Goal: Information Seeking & Learning: Learn about a topic

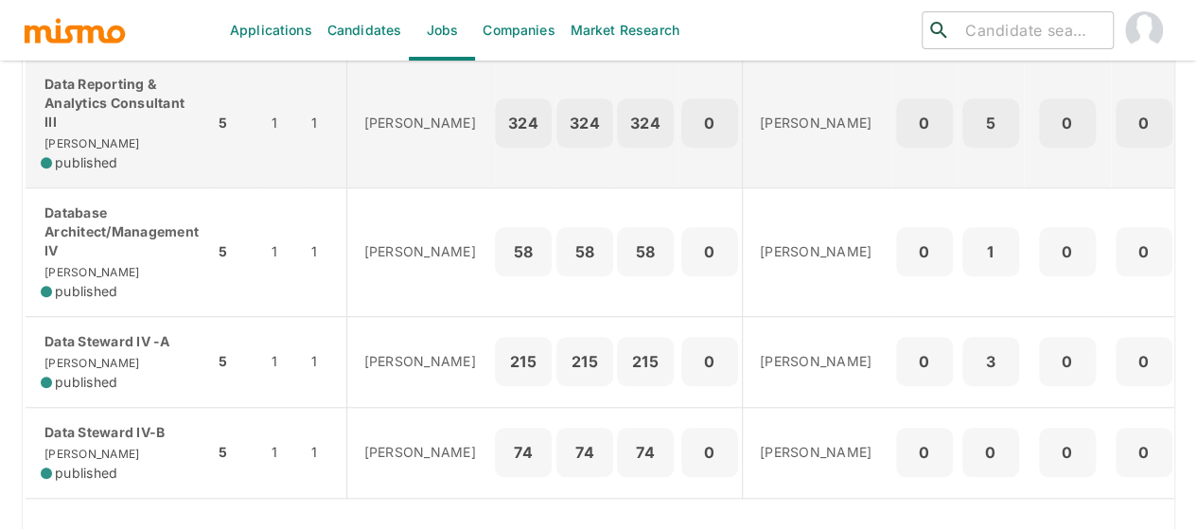
scroll to position [662, 0]
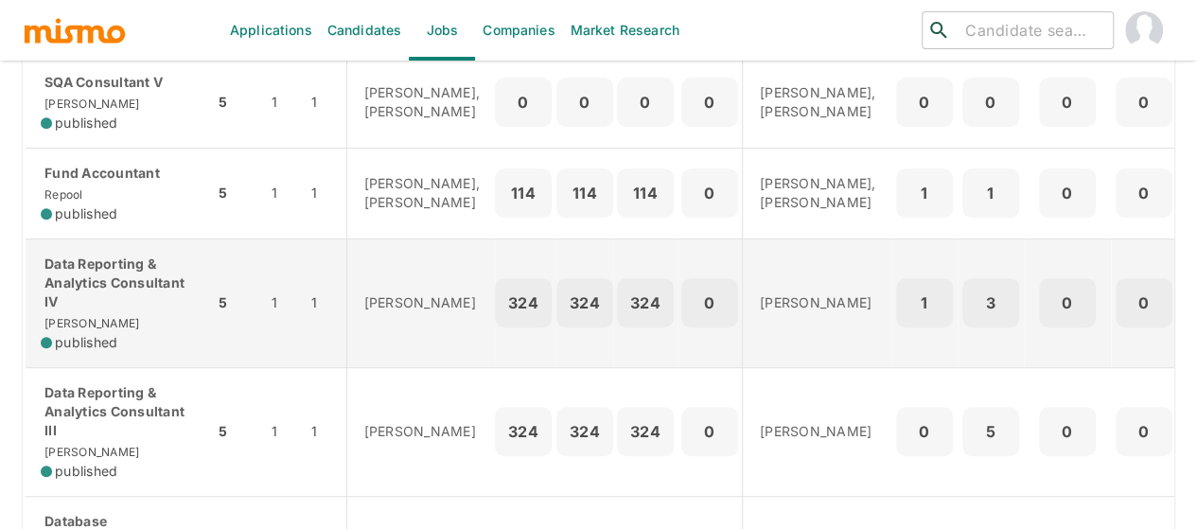
scroll to position [473, 0]
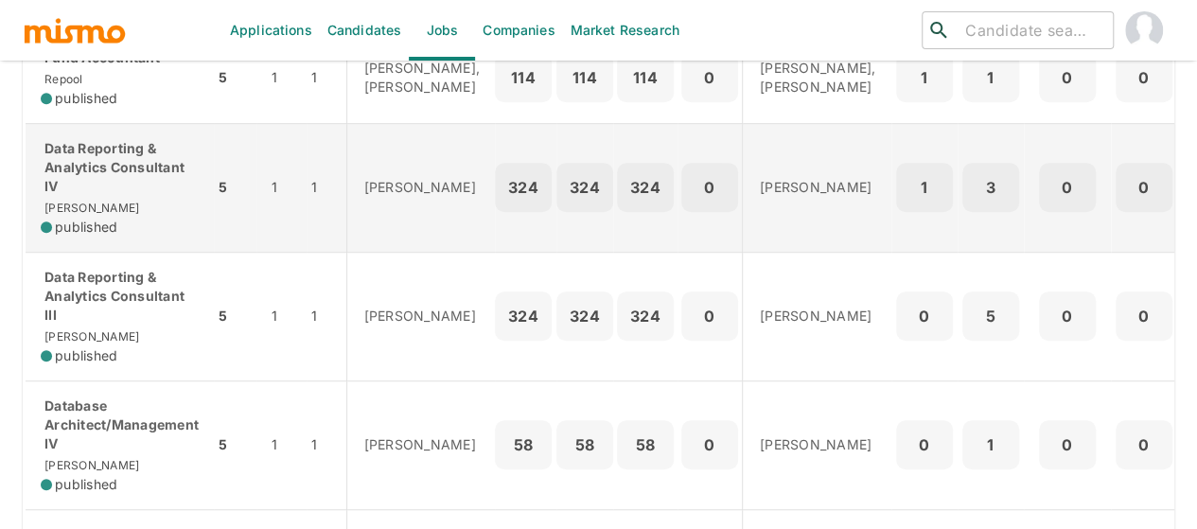
click at [130, 196] on p "Data Reporting & Analytics Consultant IV" at bounding box center [120, 167] width 158 height 57
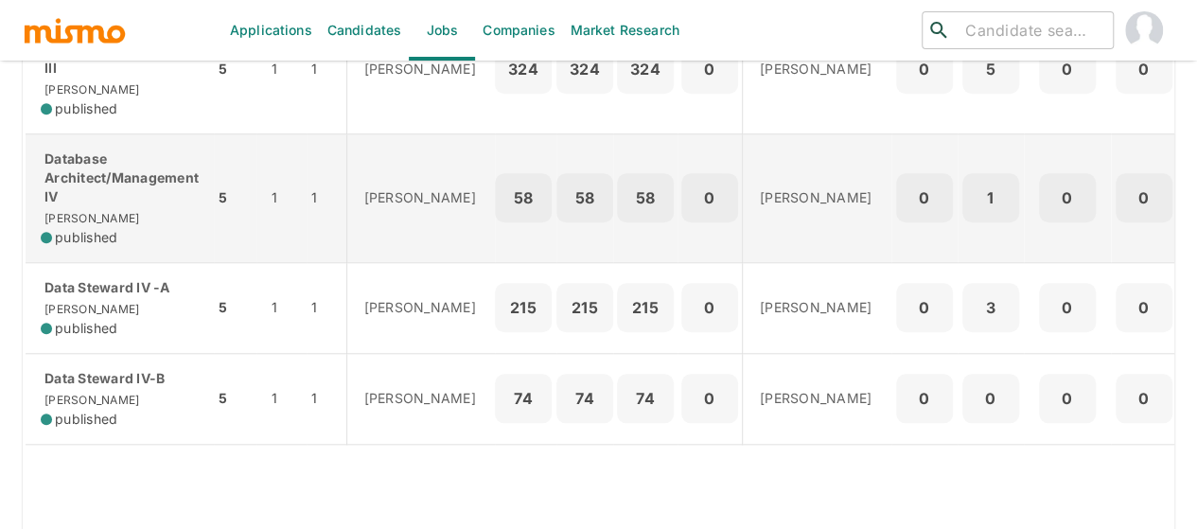
scroll to position [851, 0]
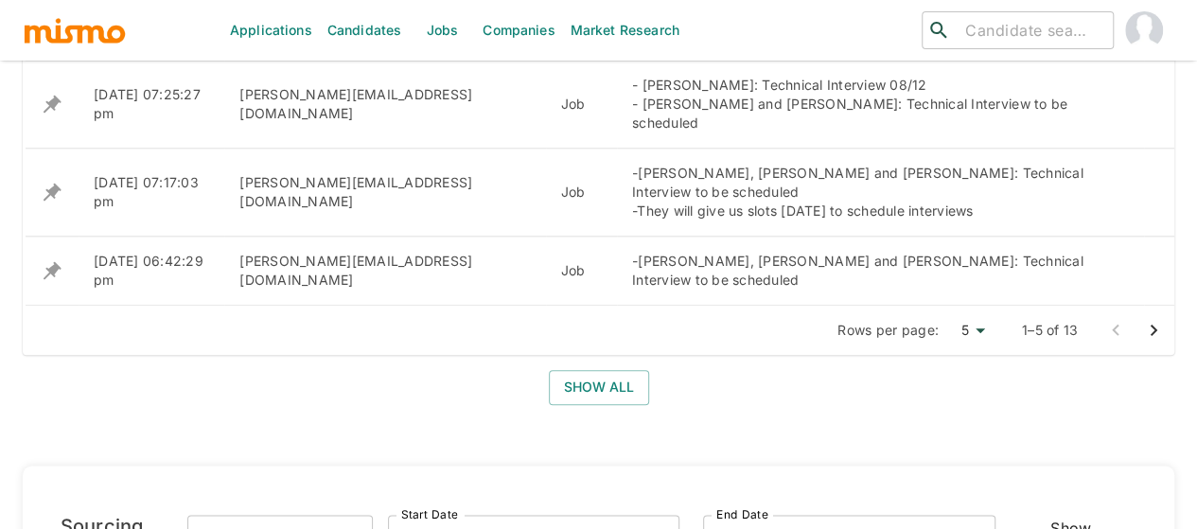
scroll to position [870, 0]
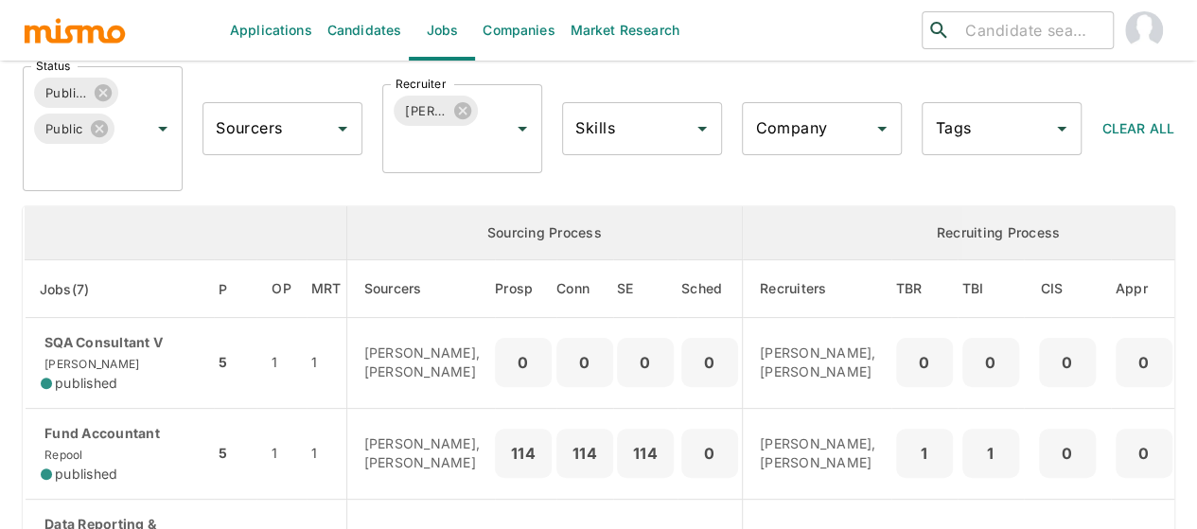
scroll to position [95, 0]
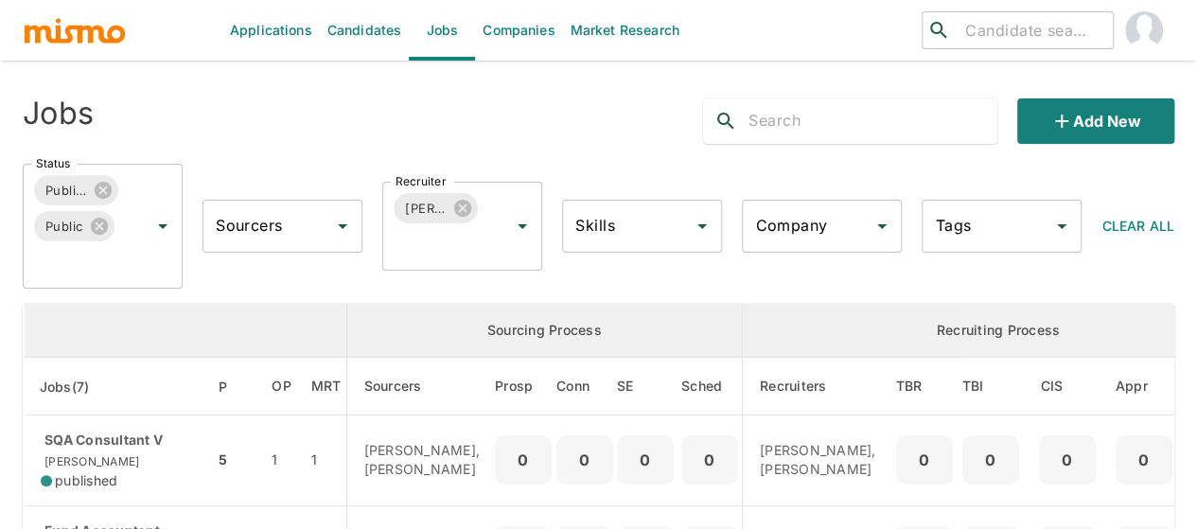
scroll to position [284, 0]
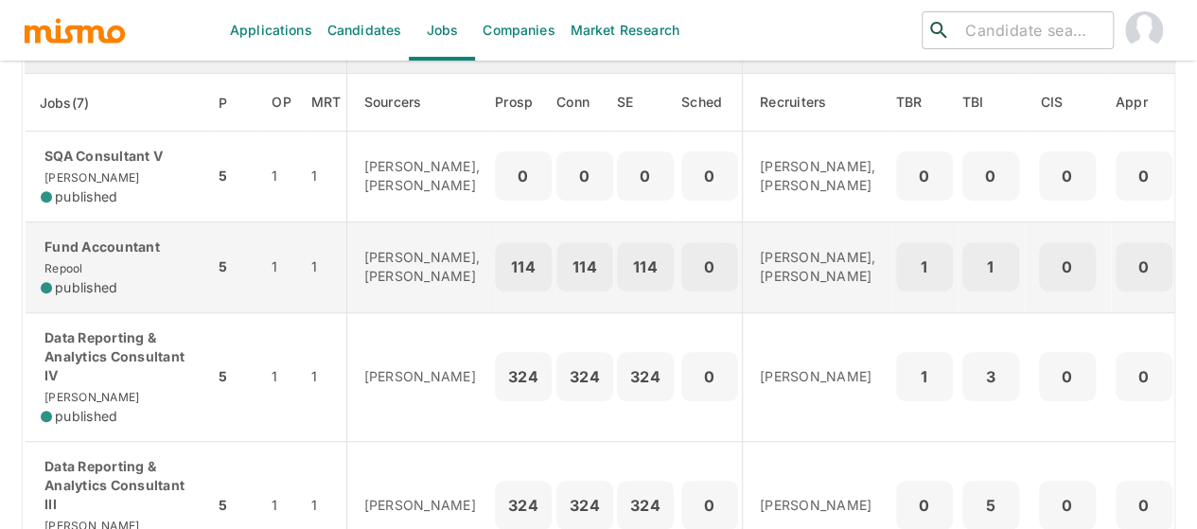
click at [123, 256] on p "Fund Accountant" at bounding box center [120, 246] width 158 height 19
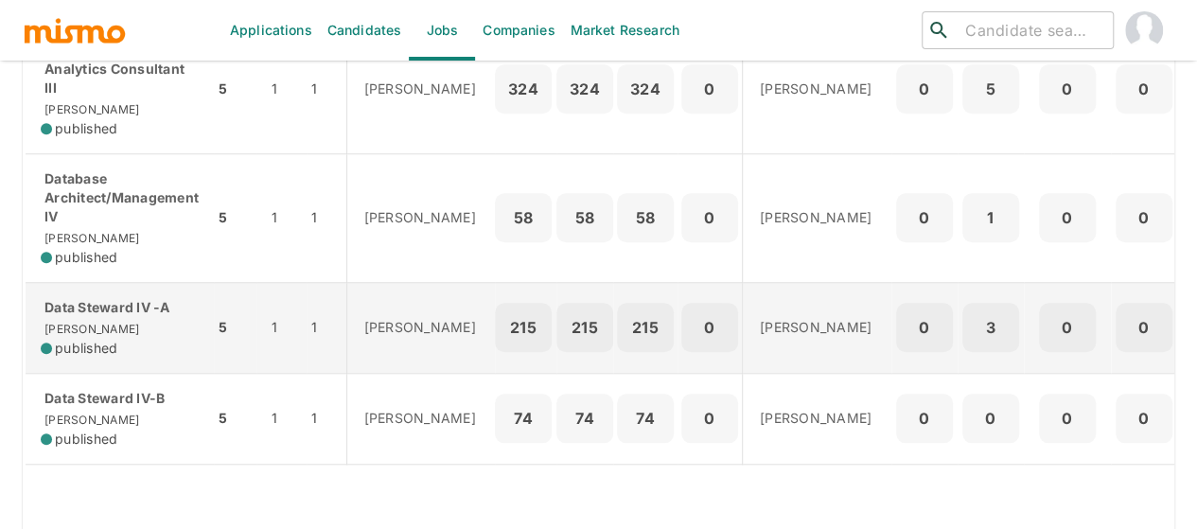
scroll to position [662, 0]
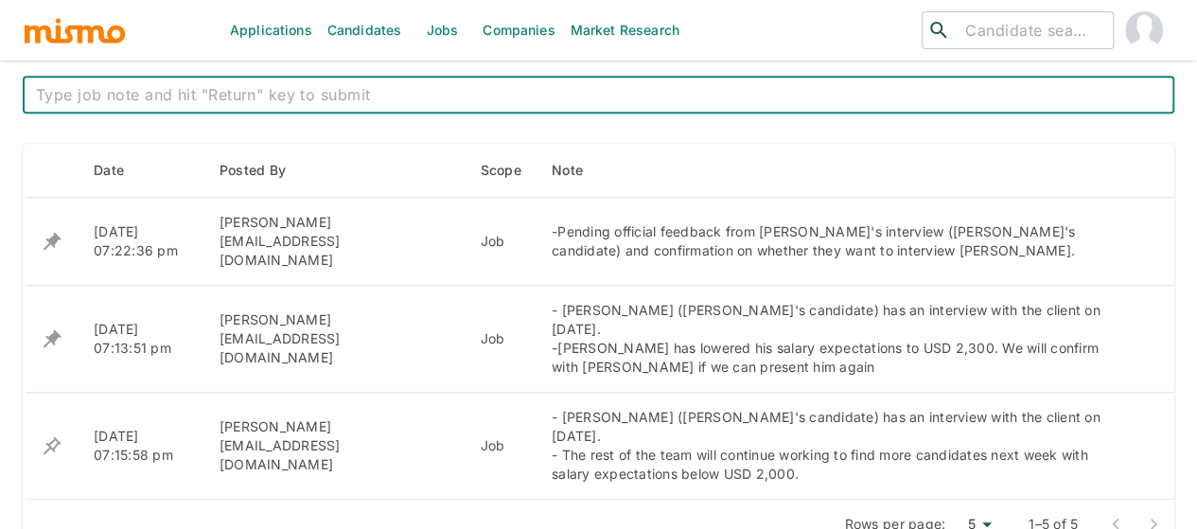
scroll to position [757, 0]
